Goal: Understand process/instructions: Learn how to perform a task or action

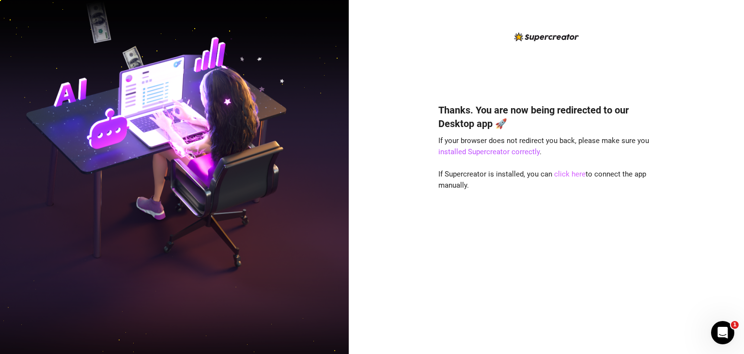
click at [570, 173] on link "click here" at bounding box center [570, 174] width 32 height 9
click at [564, 174] on link "click here" at bounding box center [570, 174] width 32 height 9
click at [570, 173] on link "click here" at bounding box center [570, 174] width 32 height 9
click at [576, 176] on link "click here" at bounding box center [570, 174] width 32 height 9
click at [562, 178] on link "click here" at bounding box center [570, 174] width 32 height 9
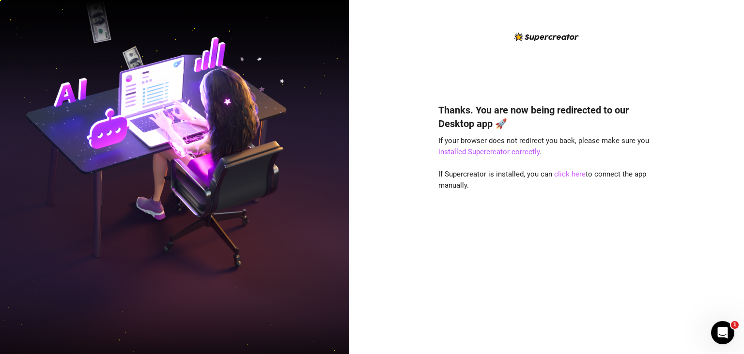
click at [565, 177] on link "click here" at bounding box center [570, 174] width 32 height 9
click at [557, 174] on link "click here" at bounding box center [570, 174] width 32 height 9
click at [573, 175] on link "click here" at bounding box center [570, 174] width 32 height 9
click at [562, 171] on link "click here" at bounding box center [570, 174] width 32 height 9
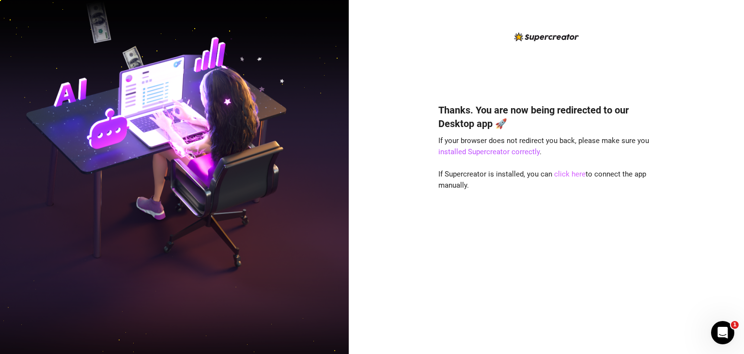
click at [562, 173] on link "click here" at bounding box center [570, 174] width 32 height 9
click at [573, 174] on link "click here" at bounding box center [570, 174] width 32 height 9
click at [563, 175] on link "click here" at bounding box center [570, 174] width 32 height 9
